Goal: Task Accomplishment & Management: Manage account settings

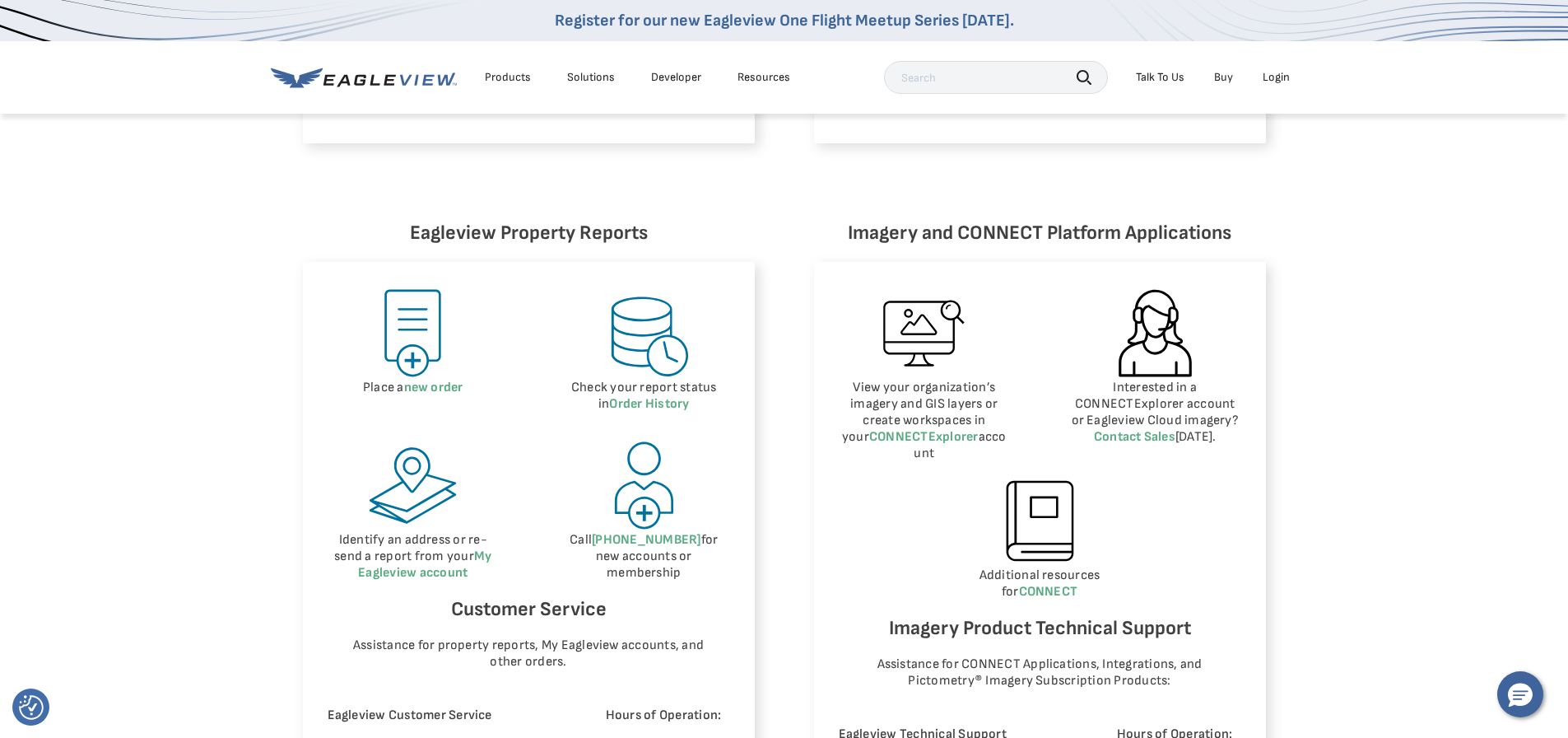
scroll to position [741, 0]
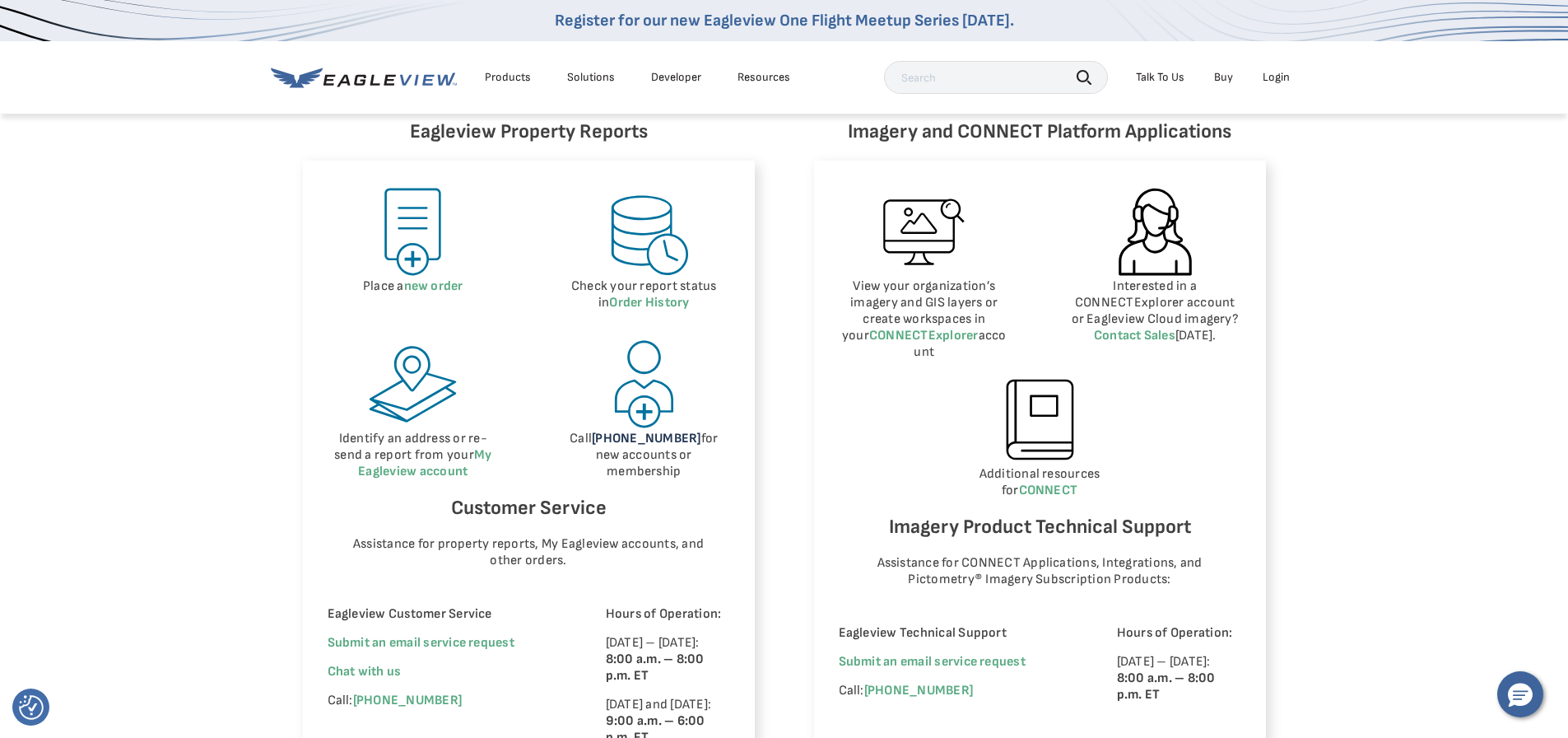
click at [643, 439] on link "(866) 659-8439" at bounding box center [646, 439] width 109 height 15
click at [631, 440] on link "(866) 659-8439" at bounding box center [646, 439] width 109 height 15
click at [380, 674] on span "Chat with us" at bounding box center [365, 672] width 74 height 15
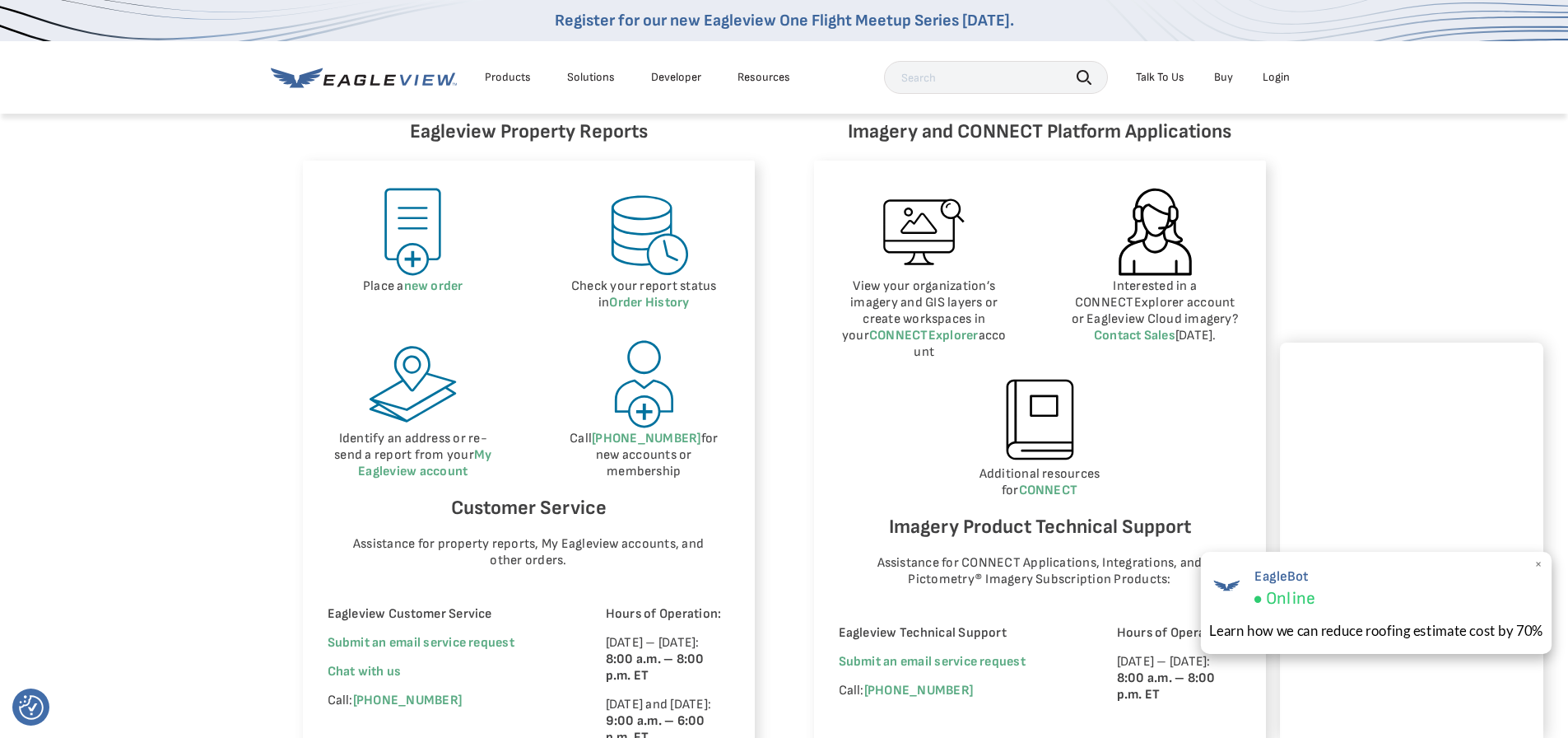
click at [1535, 564] on span "×" at bounding box center [1539, 565] width 9 height 17
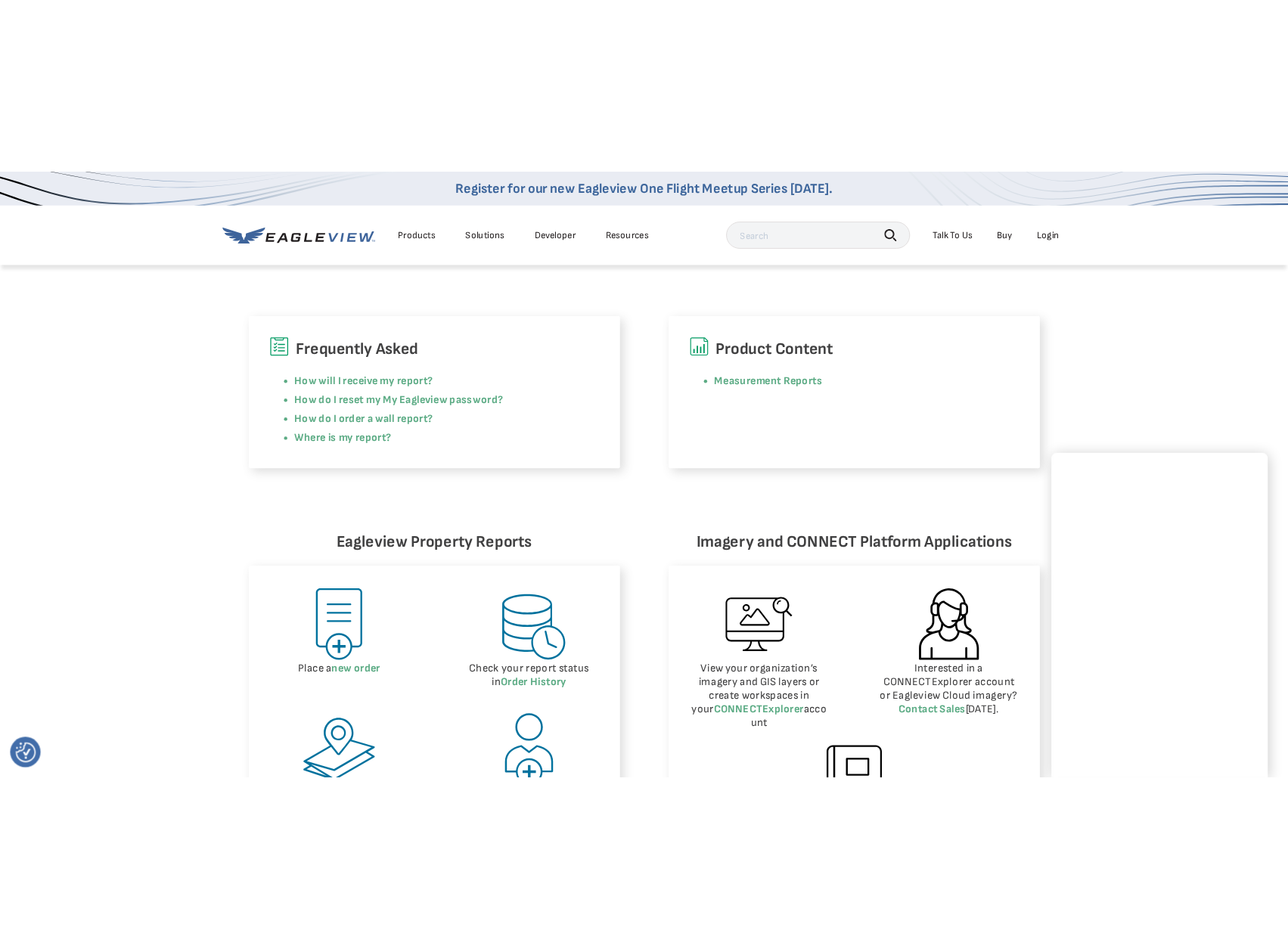
scroll to position [378, 0]
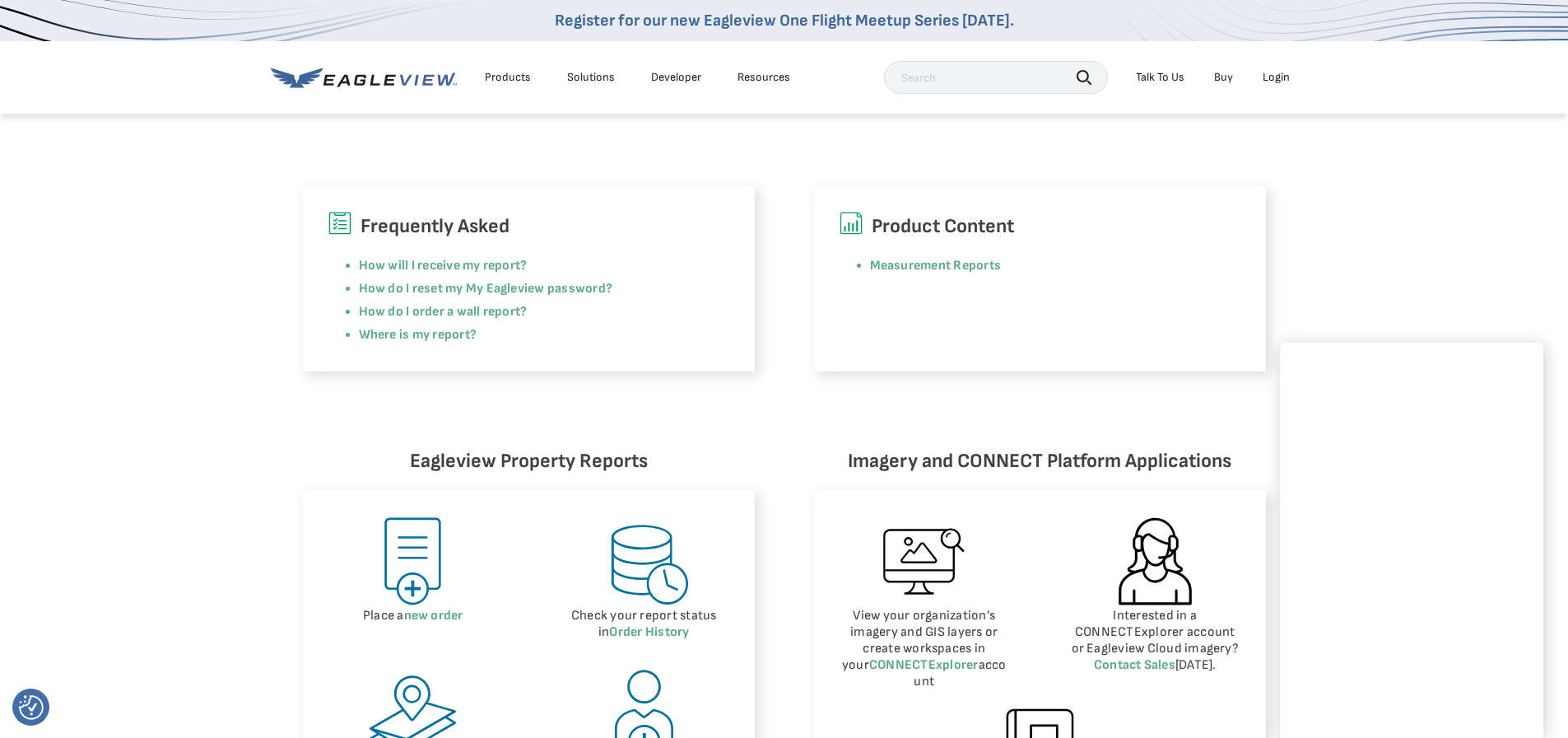
click at [1290, 80] on li "Login" at bounding box center [1276, 77] width 43 height 25
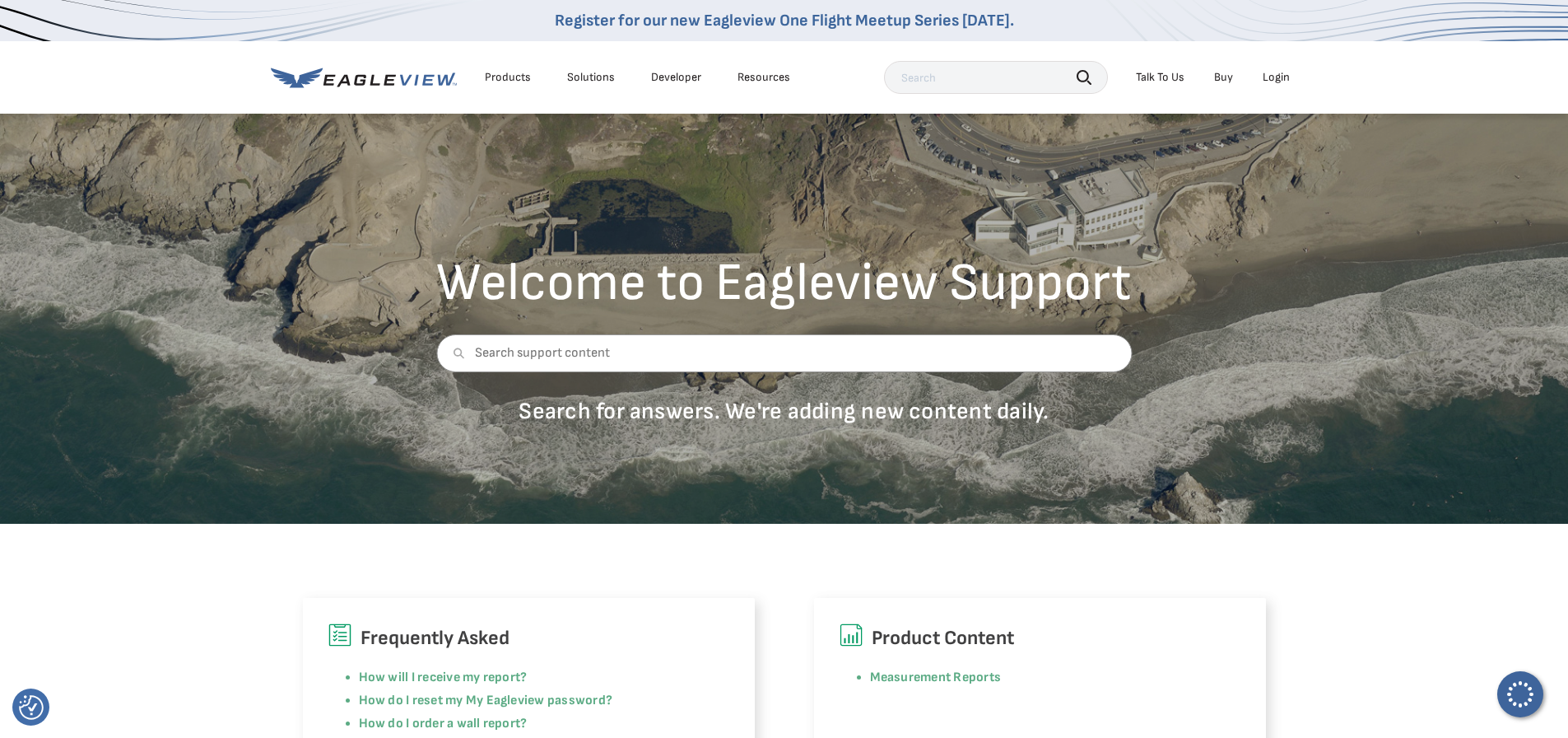
click at [1274, 74] on div "Login" at bounding box center [1276, 77] width 27 height 14
click at [1272, 75] on div "Login" at bounding box center [1276, 77] width 27 height 14
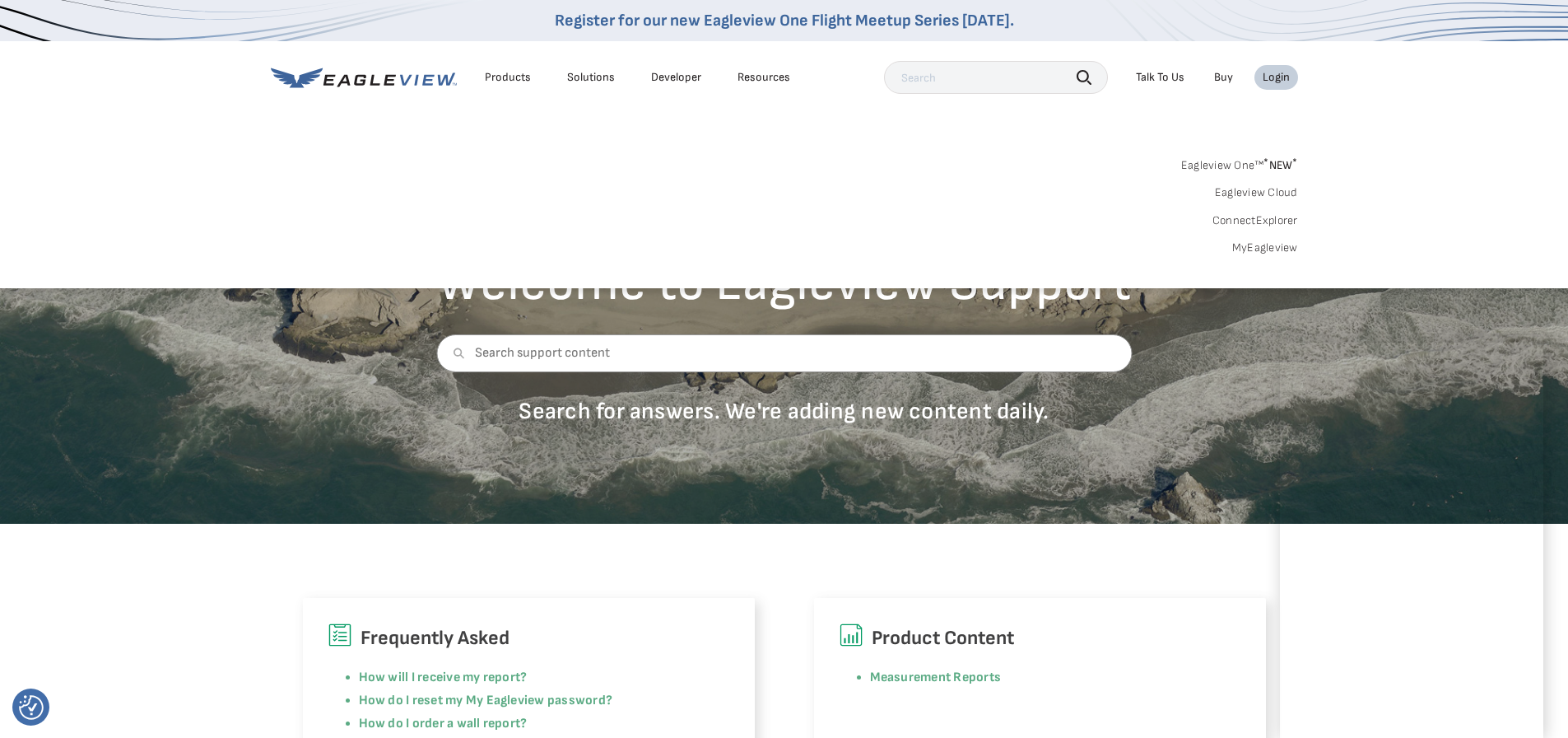
click at [1280, 75] on div "Login" at bounding box center [1276, 77] width 27 height 14
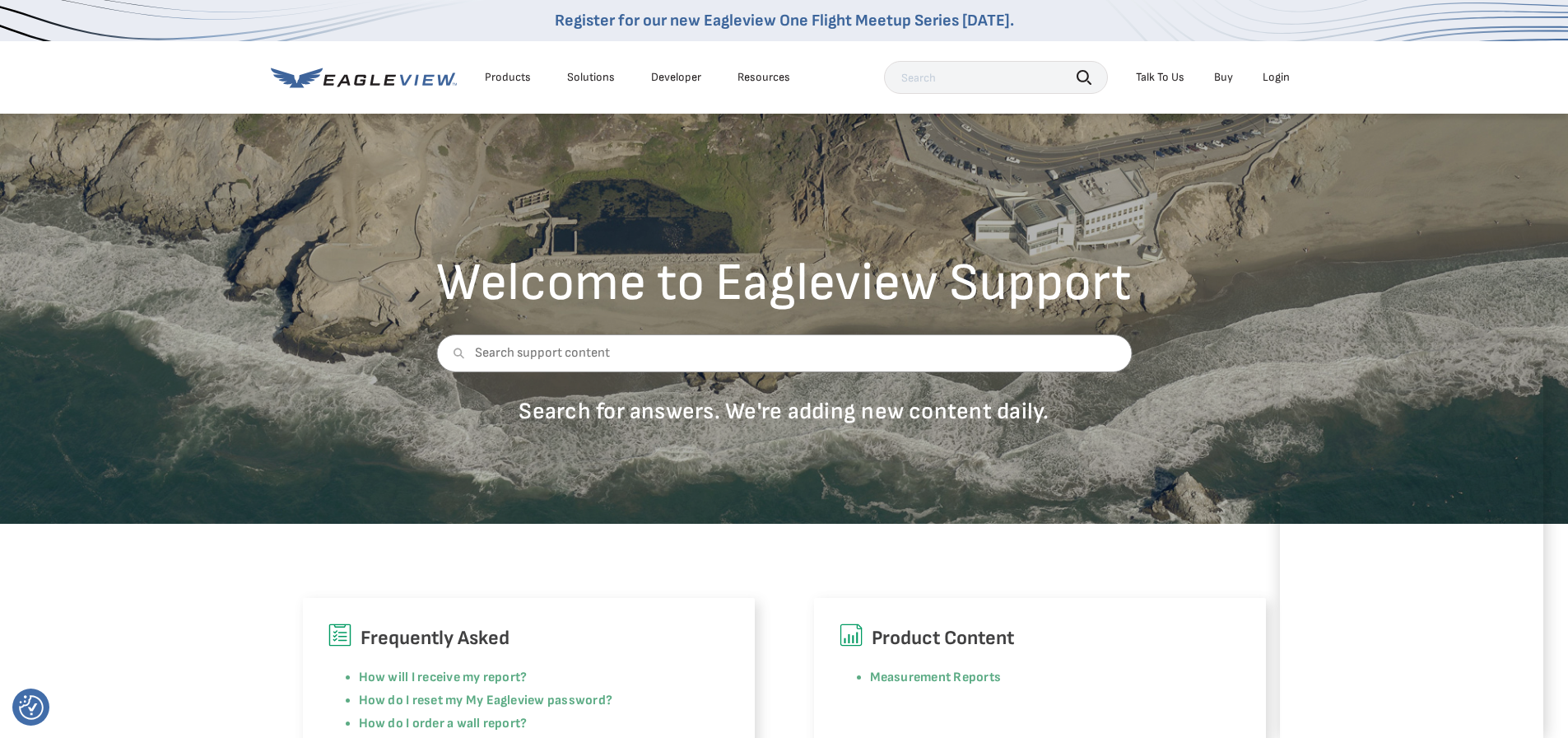
click at [1280, 75] on div "Login" at bounding box center [1276, 77] width 27 height 14
click at [367, 79] on icon at bounding box center [364, 77] width 186 height 20
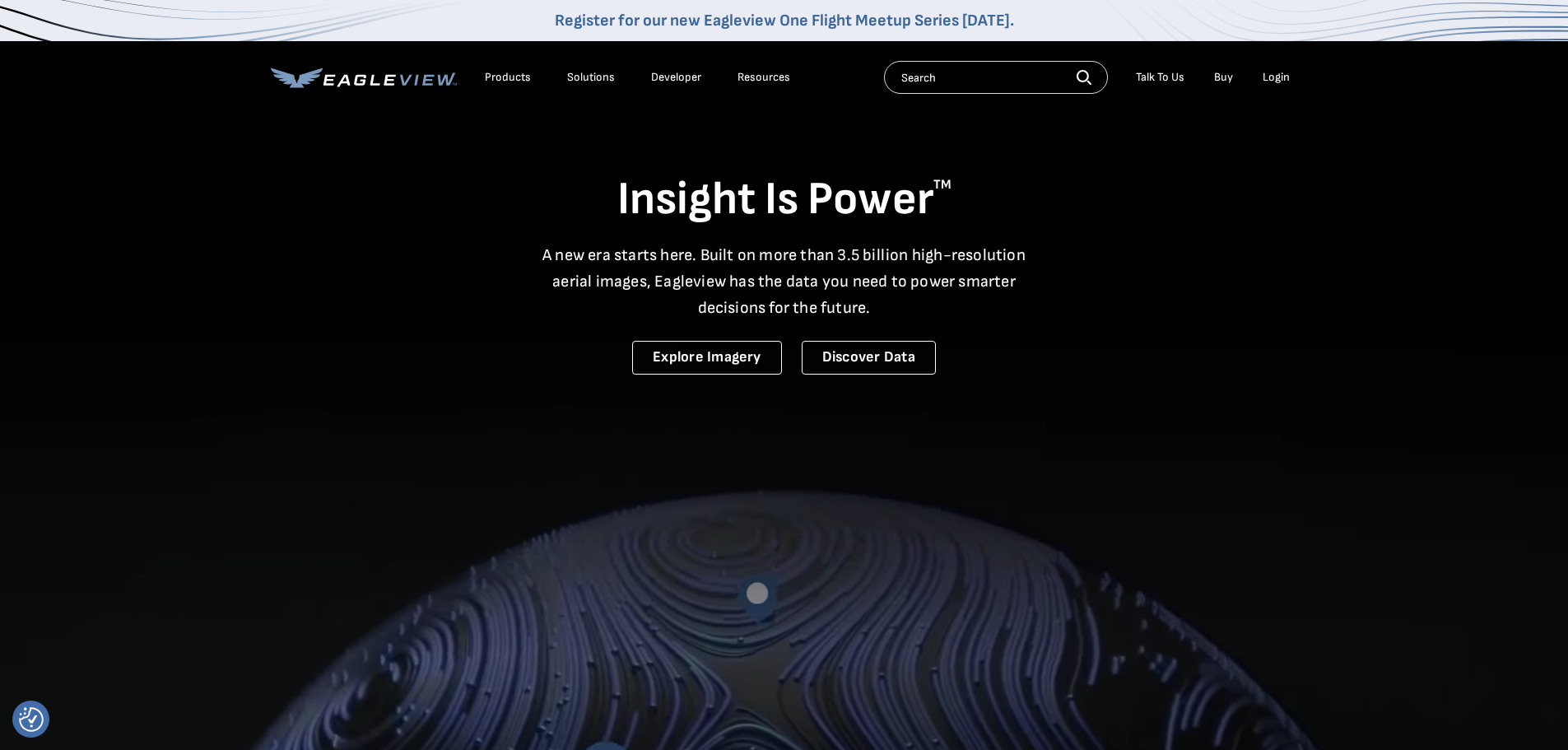
click at [1278, 77] on div "Login" at bounding box center [1276, 77] width 27 height 14
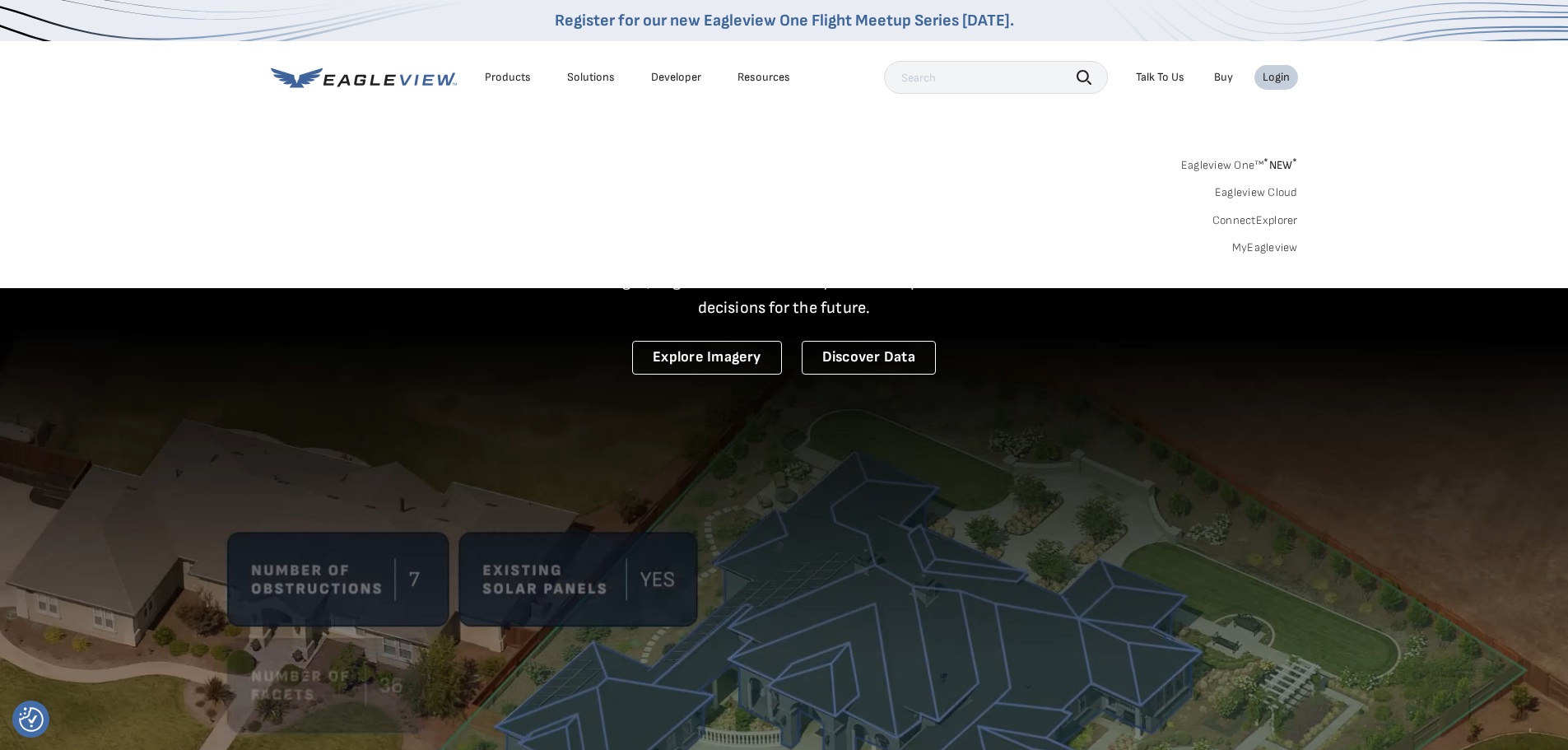
click at [1261, 242] on link "MyEagleview" at bounding box center [1265, 247] width 65 height 14
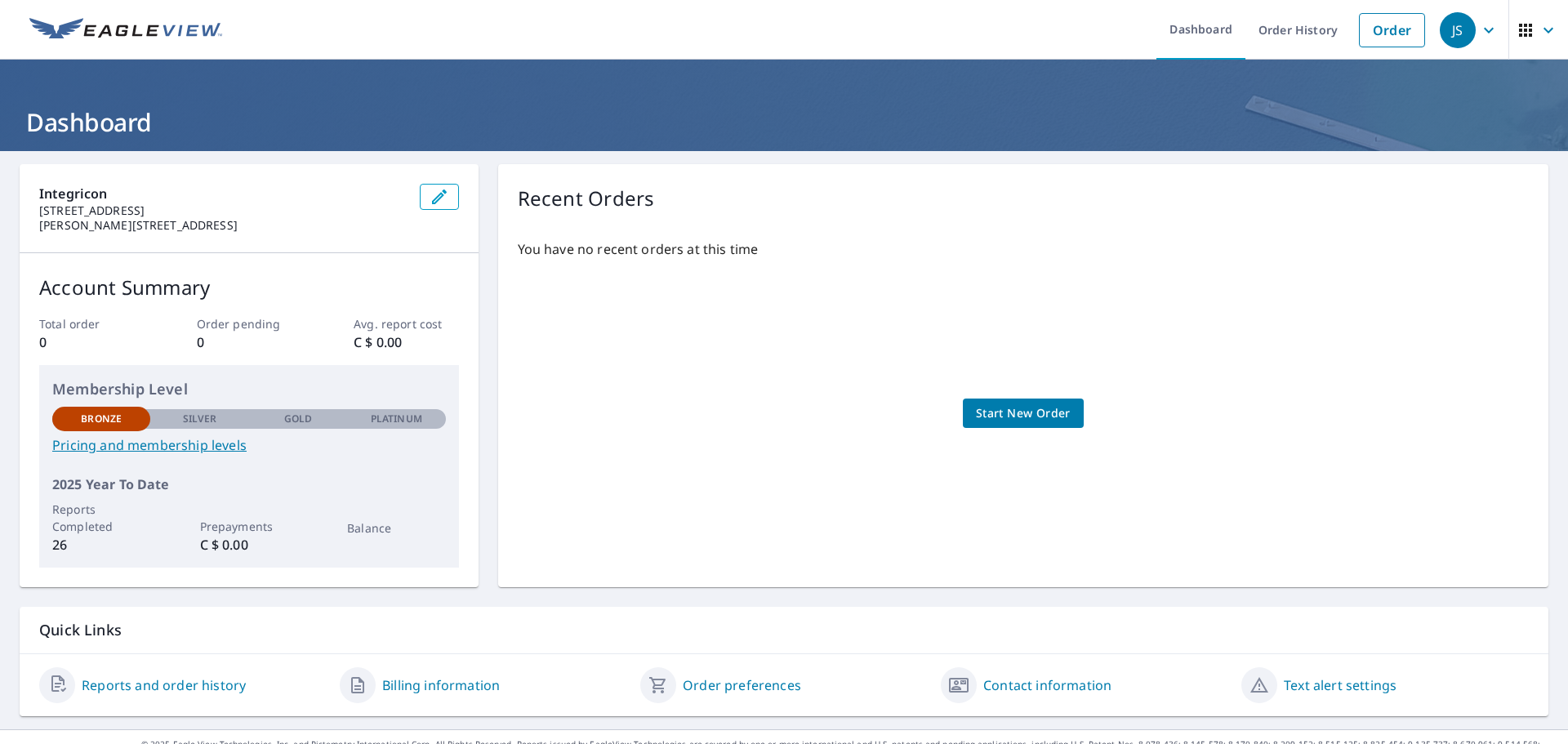
scroll to position [27, 0]
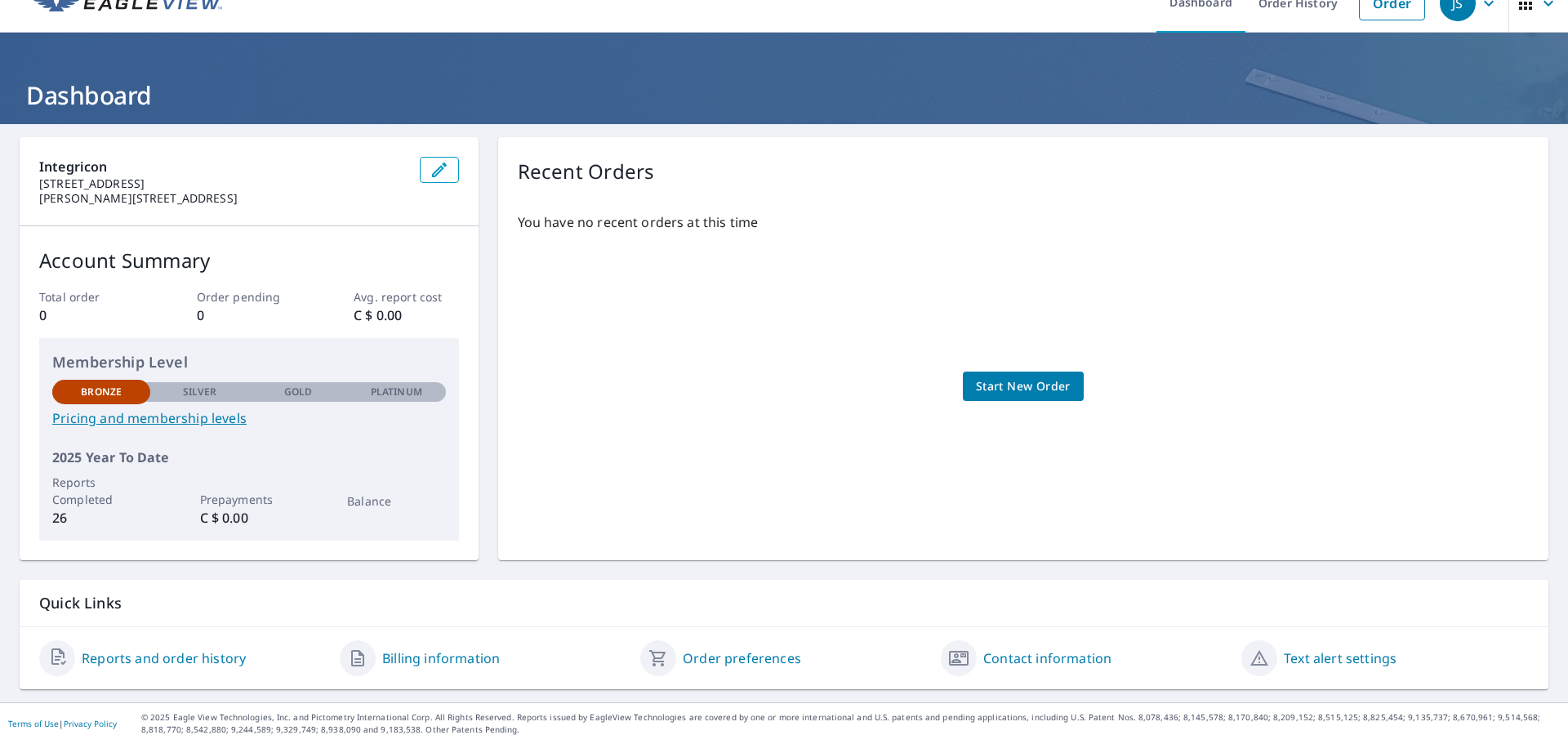
click at [430, 655] on link "Billing information" at bounding box center [440, 658] width 117 height 19
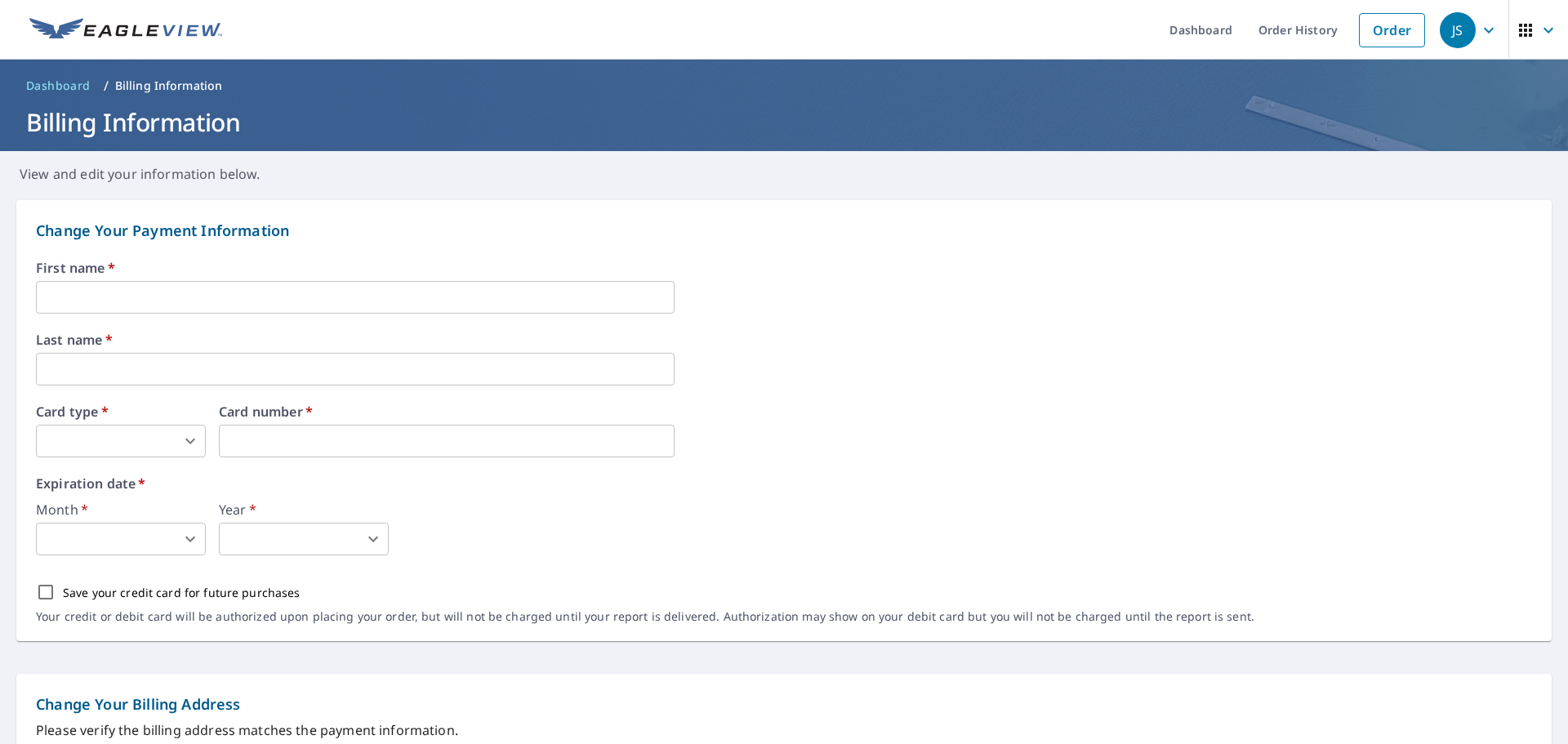
click at [55, 83] on span "Dashboard" at bounding box center [58, 85] width 65 height 16
